Goal: Information Seeking & Learning: Learn about a topic

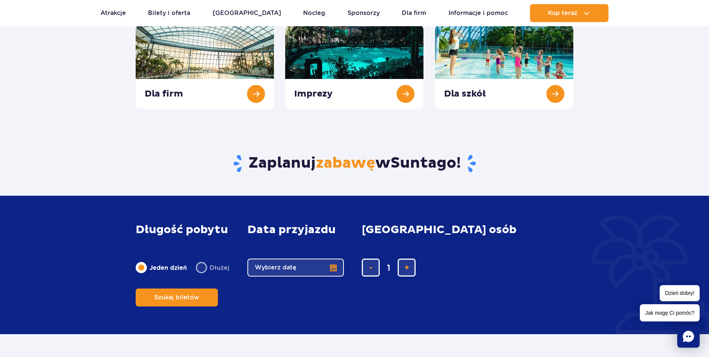
scroll to position [224, 0]
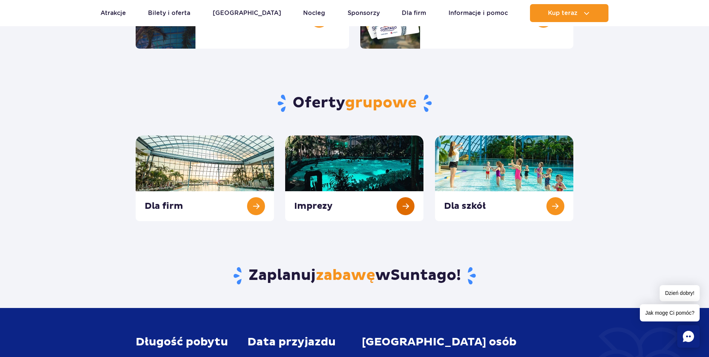
click at [398, 216] on link at bounding box center [354, 178] width 138 height 86
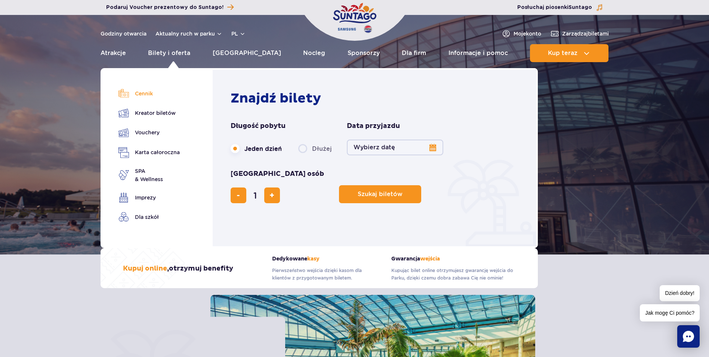
click at [143, 96] on link "Cennik" at bounding box center [148, 93] width 61 height 10
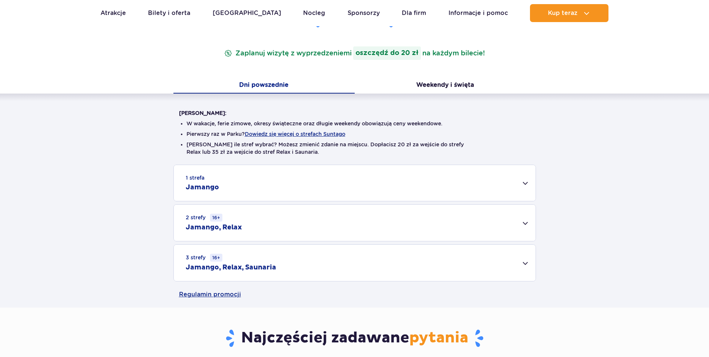
scroll to position [150, 0]
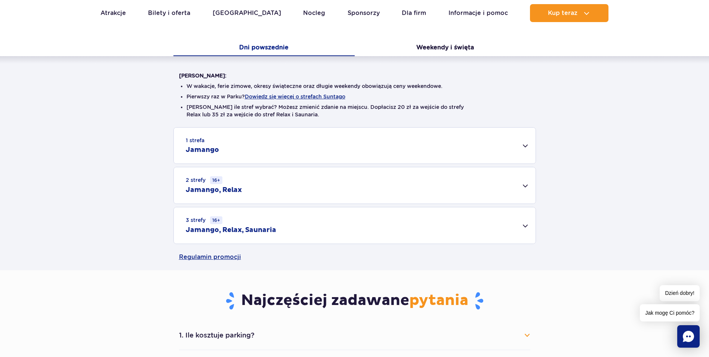
click at [524, 222] on div "3 strefy 16+ Jamango, Relax, Saunaria" at bounding box center [355, 225] width 362 height 36
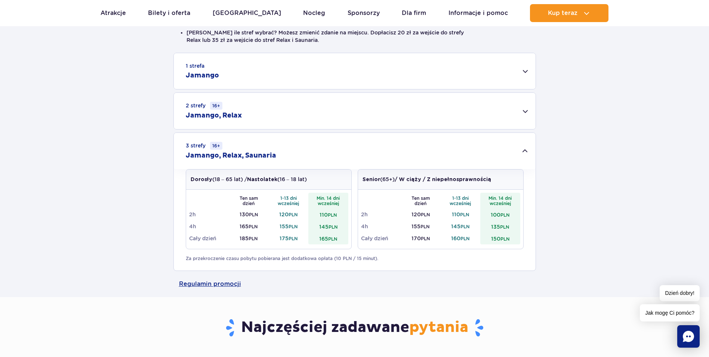
scroll to position [224, 0]
click at [521, 145] on div "3 strefy 16+ Jamango, Relax, Saunaria" at bounding box center [355, 150] width 362 height 36
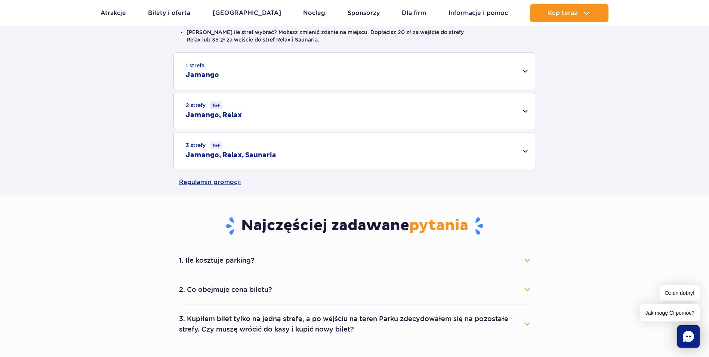
click at [520, 109] on div "2 strefy 16+ Jamango, Relax" at bounding box center [355, 110] width 362 height 36
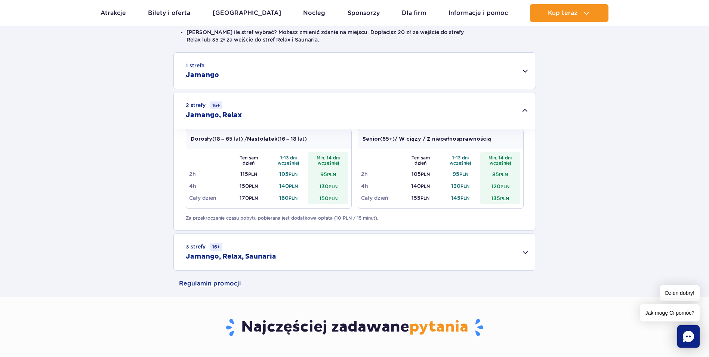
click at [520, 109] on div "2 strefy 16+ Jamango, Relax" at bounding box center [355, 110] width 362 height 36
